Goal: Download file/media

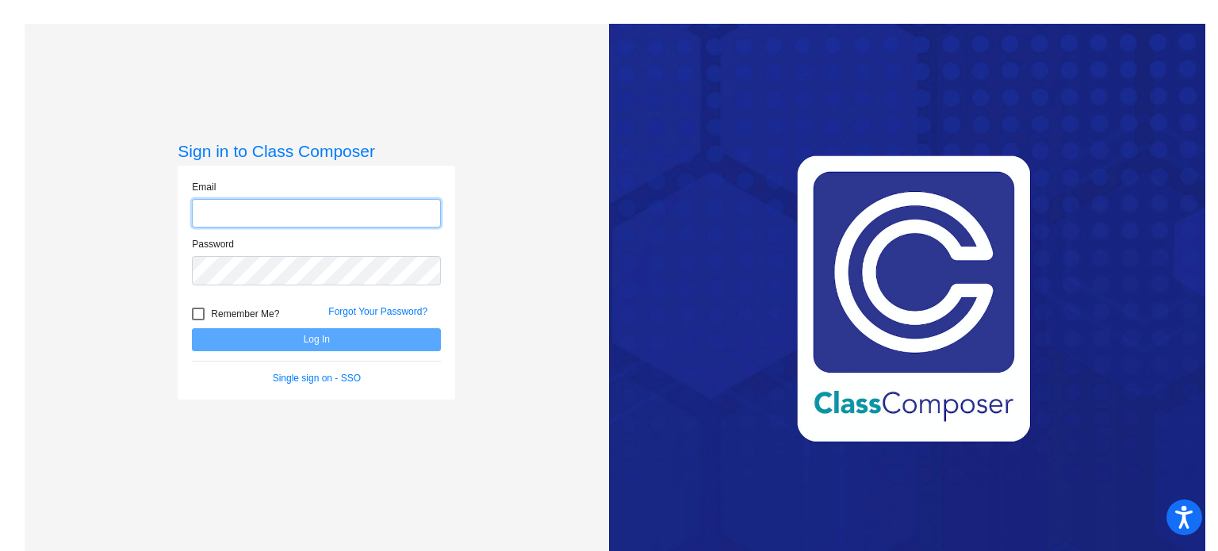
click at [264, 215] on input "email" at bounding box center [316, 213] width 249 height 29
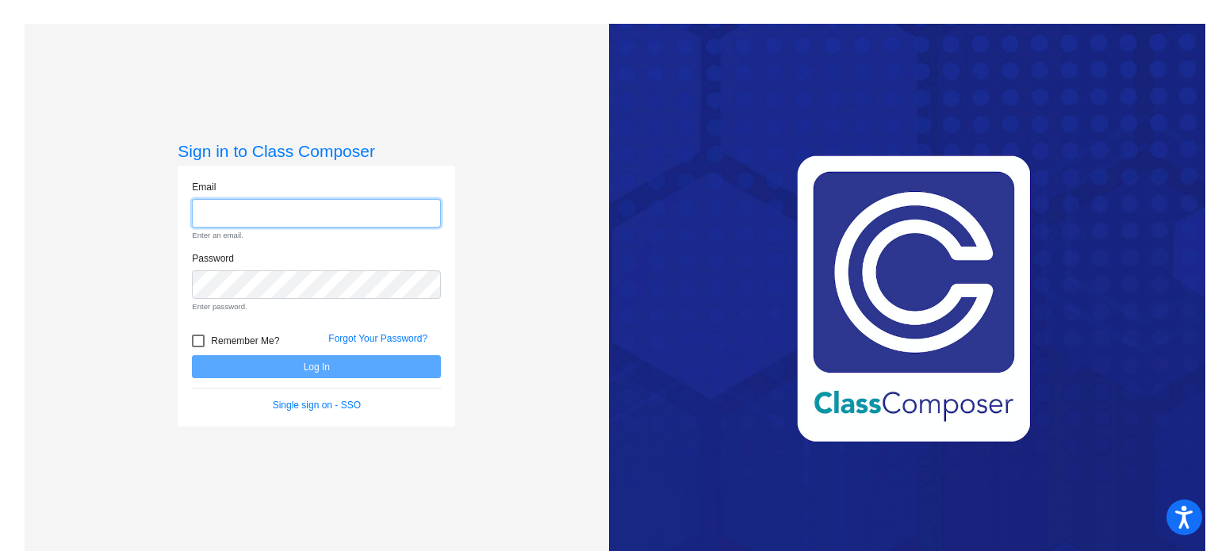
type input "[PERSON_NAME][EMAIL_ADDRESS][DOMAIN_NAME]"
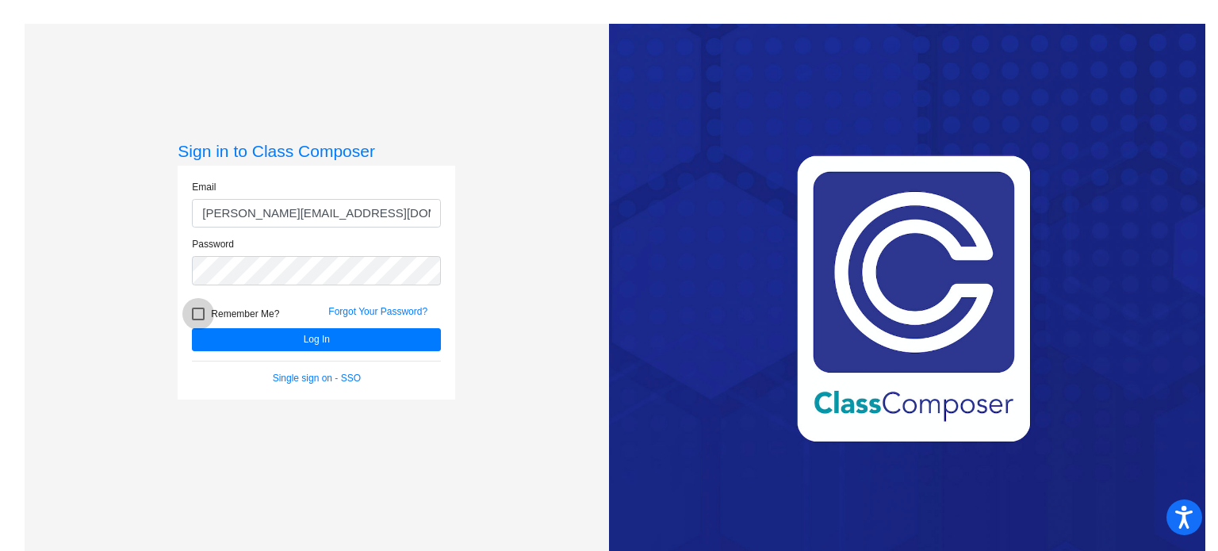
click at [197, 313] on div at bounding box center [198, 314] width 13 height 13
click at [197, 320] on input "Remember Me?" at bounding box center [197, 320] width 1 height 1
checkbox input "true"
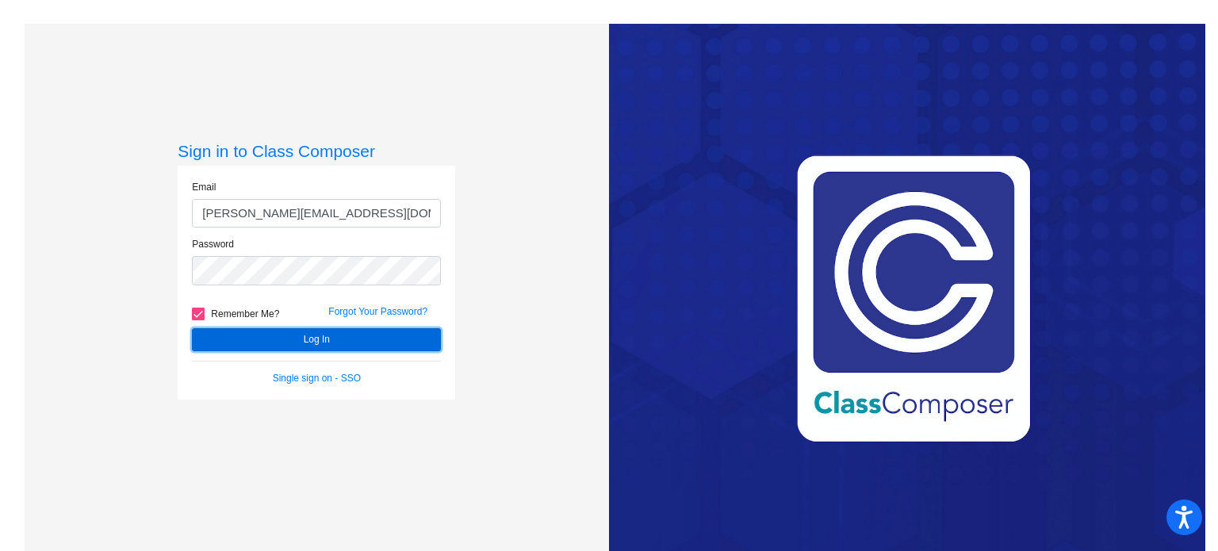
click at [241, 339] on button "Log In" at bounding box center [316, 339] width 249 height 23
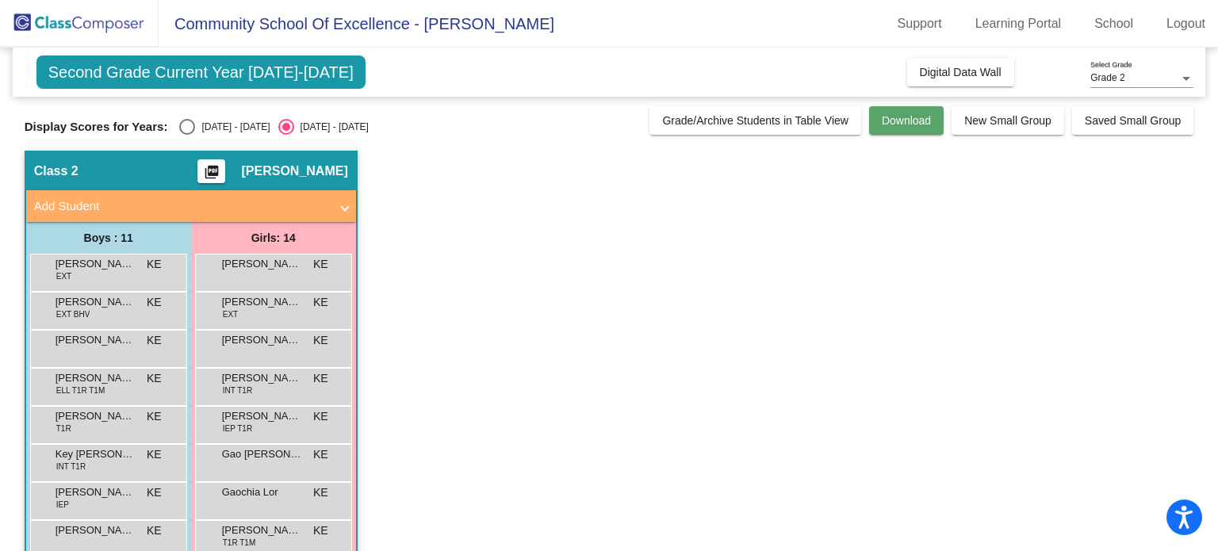
click at [896, 114] on span "Download" at bounding box center [906, 120] width 49 height 13
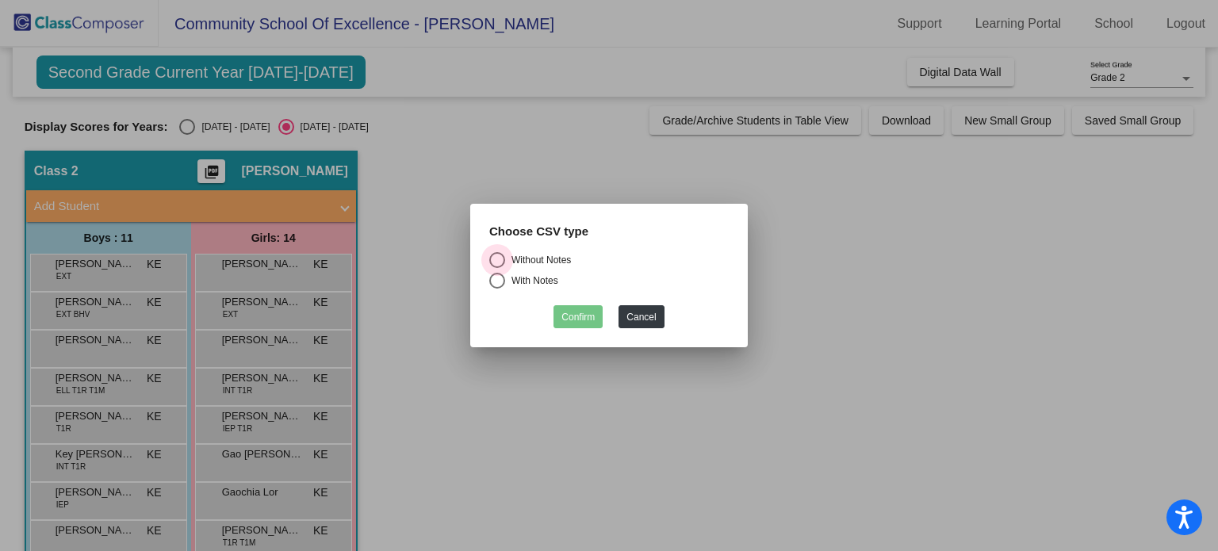
click at [499, 261] on div "Select an option" at bounding box center [497, 260] width 16 height 16
click at [497, 268] on input "Without Notes" at bounding box center [496, 268] width 1 height 1
radio input "true"
click at [577, 319] on button "Confirm" at bounding box center [577, 316] width 49 height 23
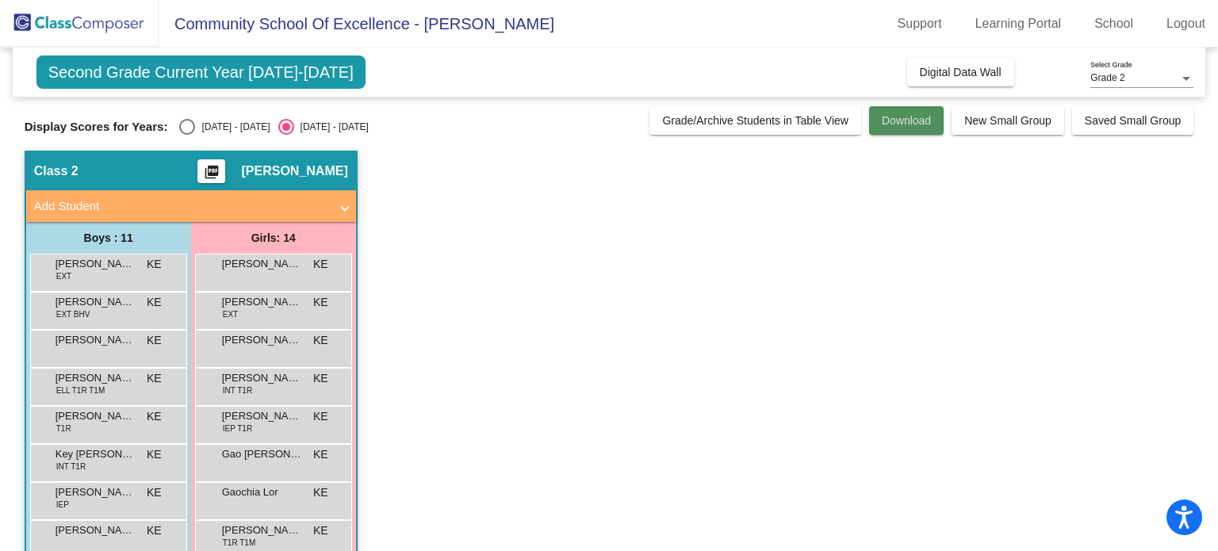
click at [887, 111] on button "Download" at bounding box center [906, 120] width 75 height 29
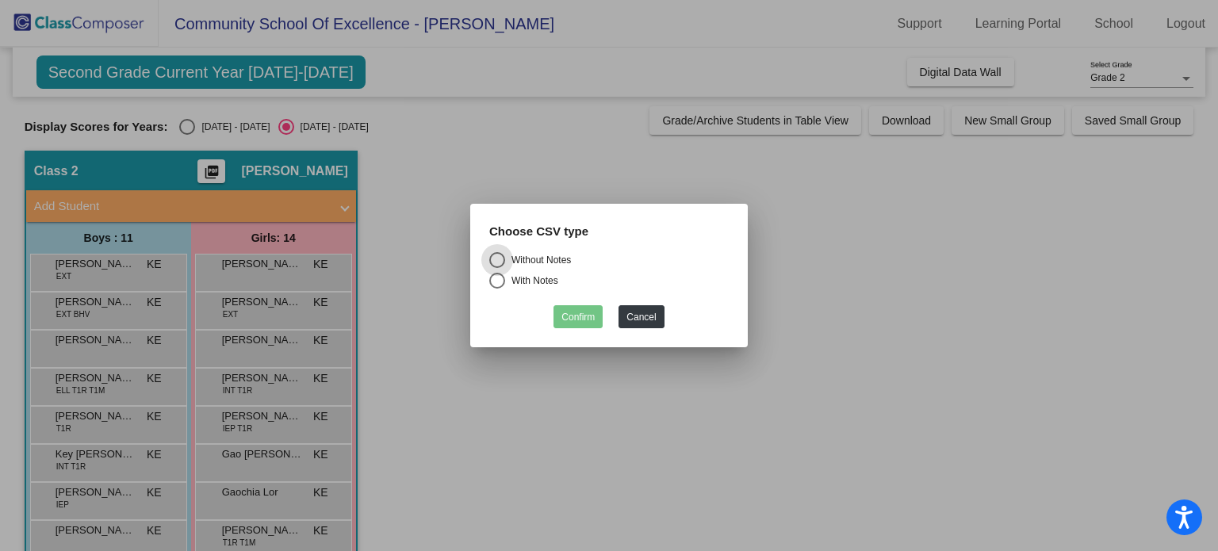
click at [496, 280] on div "Select an option" at bounding box center [497, 281] width 16 height 16
click at [496, 289] on input "With Notes" at bounding box center [496, 289] width 1 height 1
radio input "true"
click at [576, 313] on button "Confirm" at bounding box center [577, 316] width 49 height 23
